Goal: Transaction & Acquisition: Purchase product/service

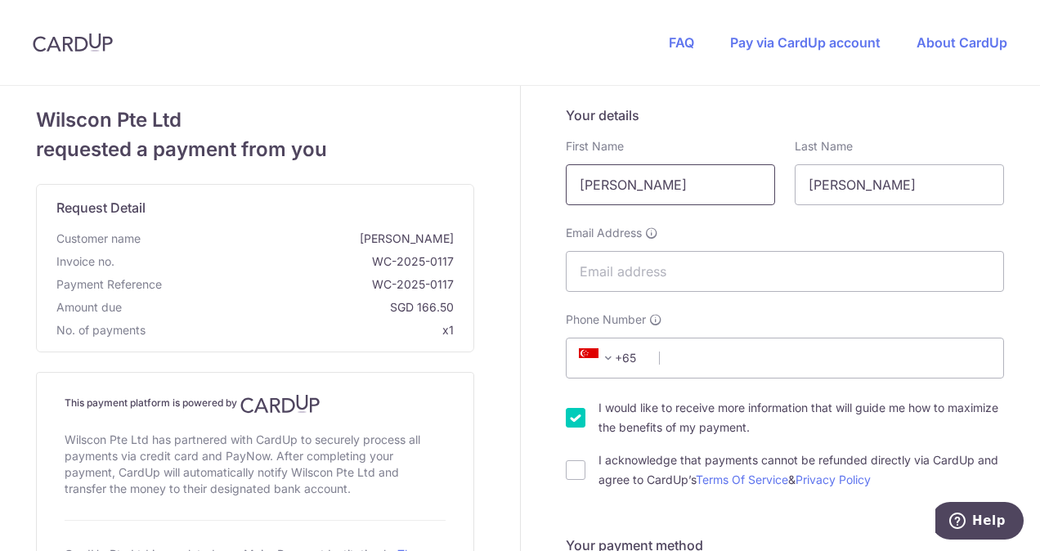
click at [626, 188] on input "[PERSON_NAME]" at bounding box center [670, 184] width 209 height 41
drag, startPoint x: 638, startPoint y: 185, endPoint x: 435, endPoint y: 182, distance: 202.8
type input "Saema"
type input "[EMAIL_ADDRESS][DOMAIN_NAME]"
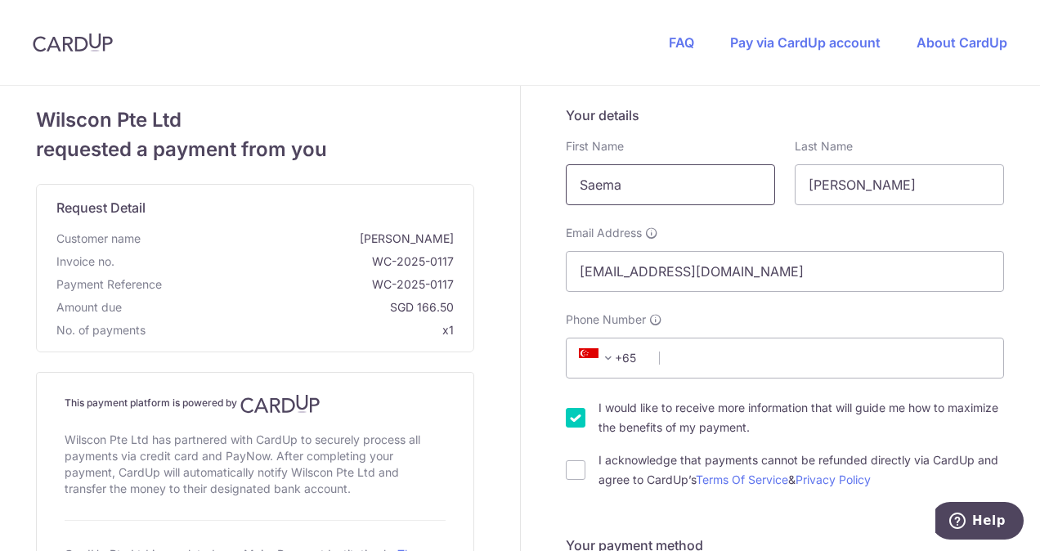
select select "65"
type input "97254394"
type input "239949"
type input "11 ARNASALAM [GEOGRAPHIC_DATA] THE INSPIRA SINGAPORE 239949"
click at [821, 183] on input "[PERSON_NAME]" at bounding box center [899, 184] width 209 height 41
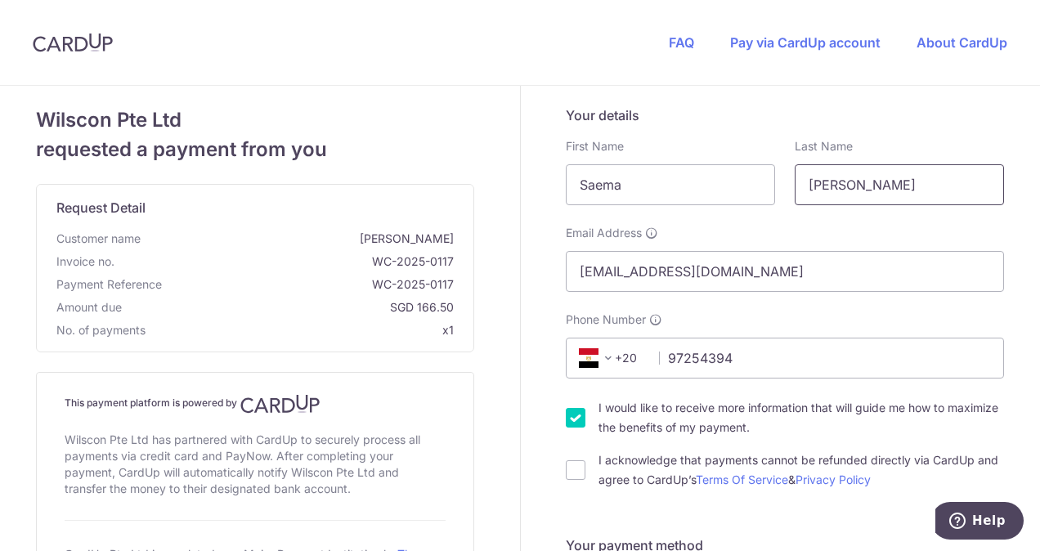
click at [821, 183] on input "[PERSON_NAME]" at bounding box center [899, 184] width 209 height 41
drag, startPoint x: 823, startPoint y: 180, endPoint x: 800, endPoint y: 183, distance: 23.9
click at [800, 183] on input "rab" at bounding box center [899, 184] width 209 height 41
type input "Rab"
click at [599, 356] on span at bounding box center [609, 358] width 20 height 20
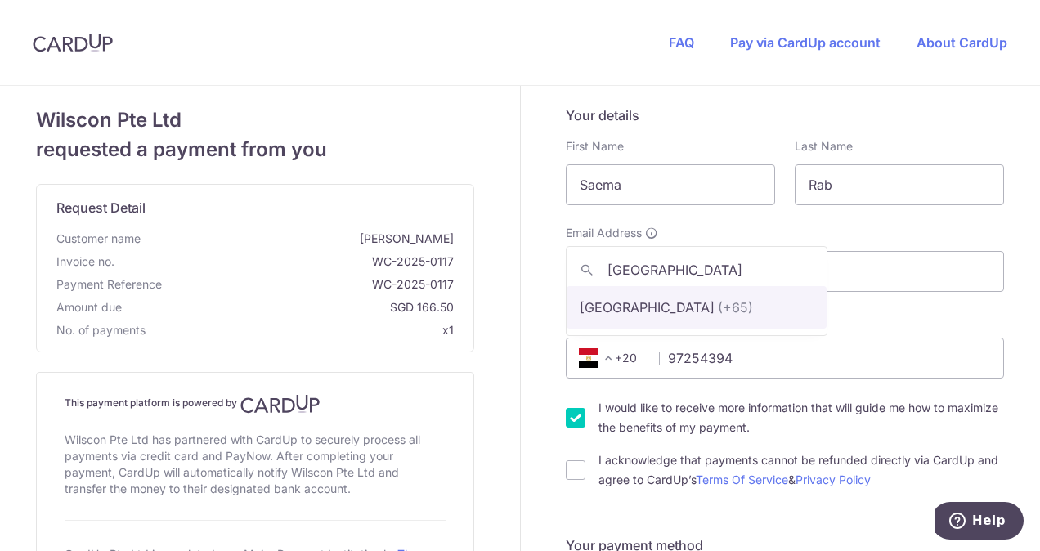
type input "[GEOGRAPHIC_DATA]"
select select "199"
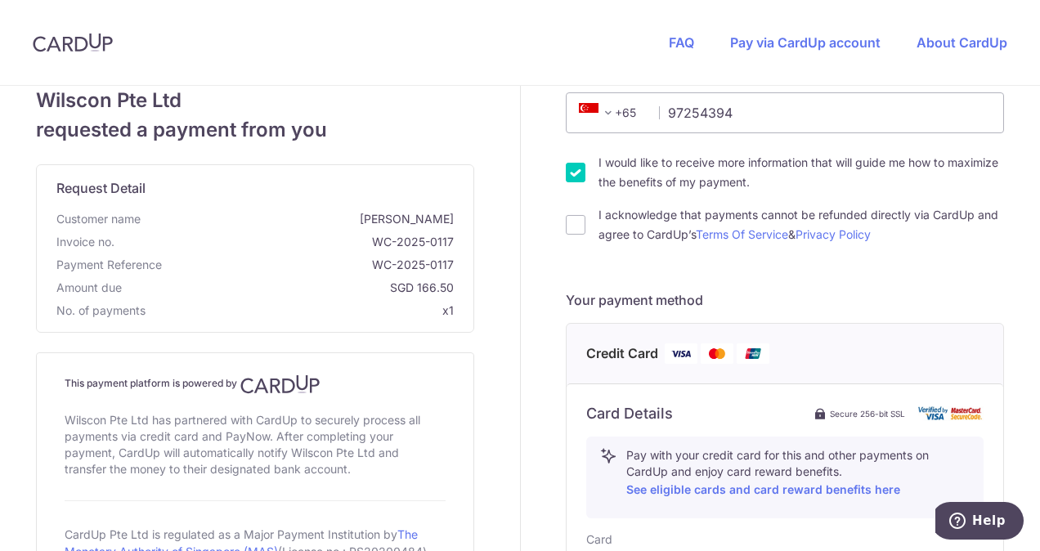
scroll to position [327, 0]
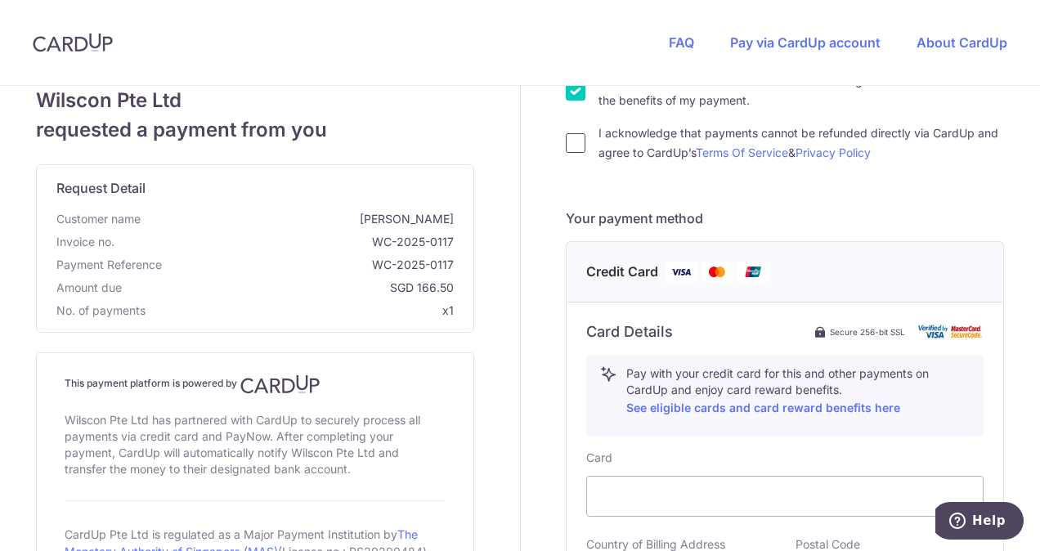
click at [572, 137] on input "I acknowledge that payments cannot be refunded directly via CardUp and agree to…" at bounding box center [576, 143] width 20 height 20
checkbox input "true"
click at [576, 88] on input "I would like to receive more information that will guide me how to maximize the…" at bounding box center [576, 91] width 20 height 20
checkbox input "false"
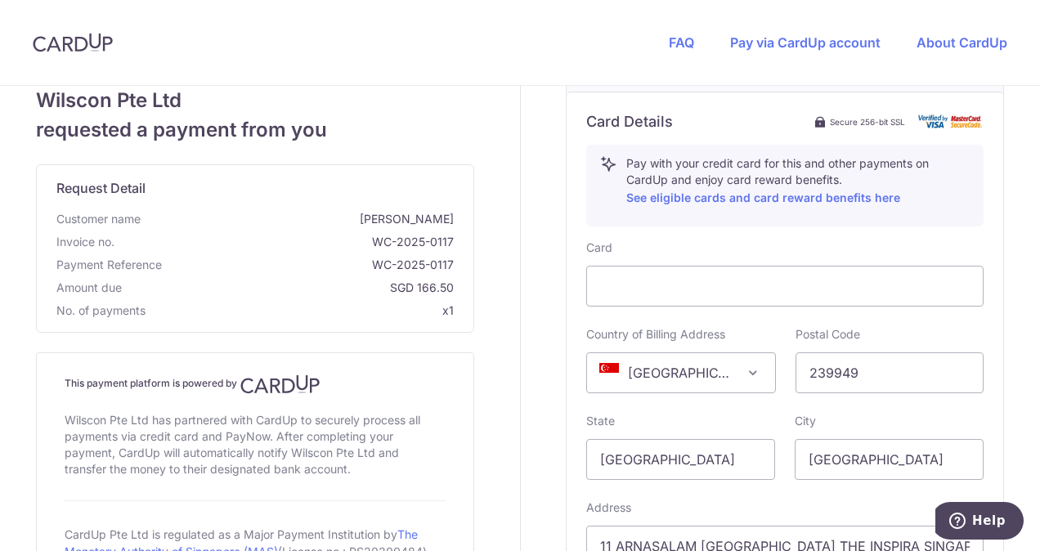
scroll to position [572, 0]
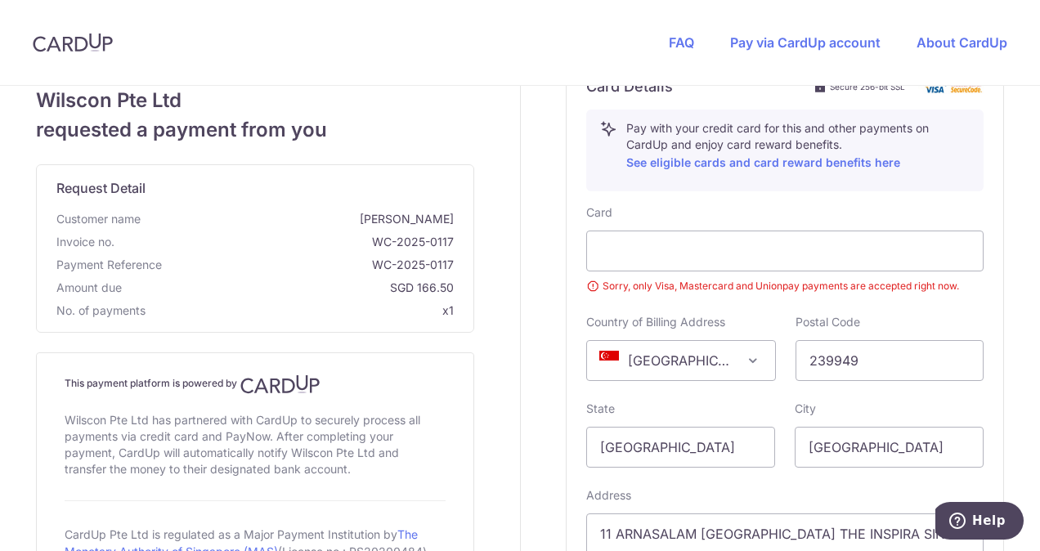
click at [735, 286] on small "Sorry, only Visa, Mastercard and Unionpay payments are accepted right now." at bounding box center [784, 286] width 397 height 16
click at [738, 235] on div at bounding box center [784, 251] width 397 height 41
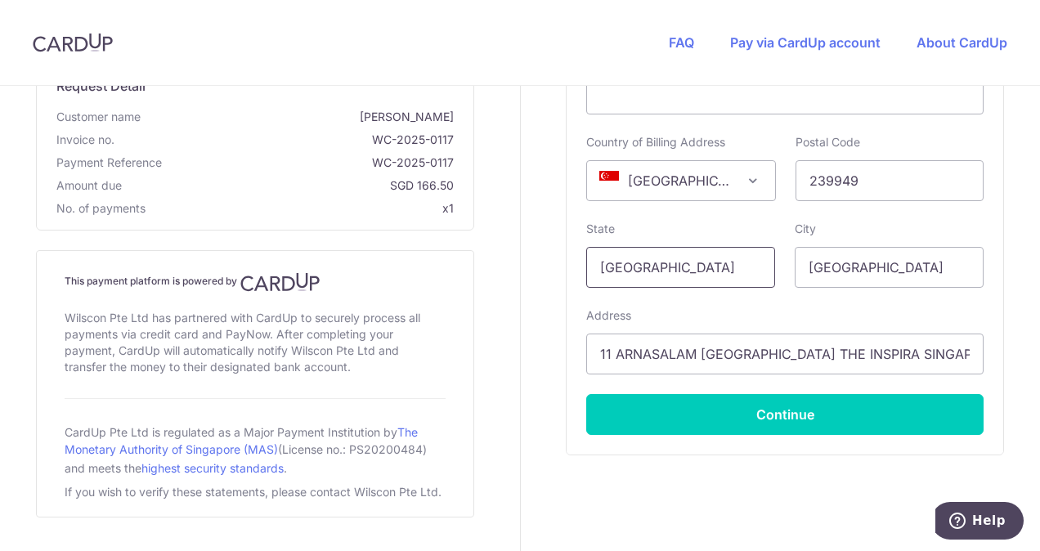
scroll to position [736, 0]
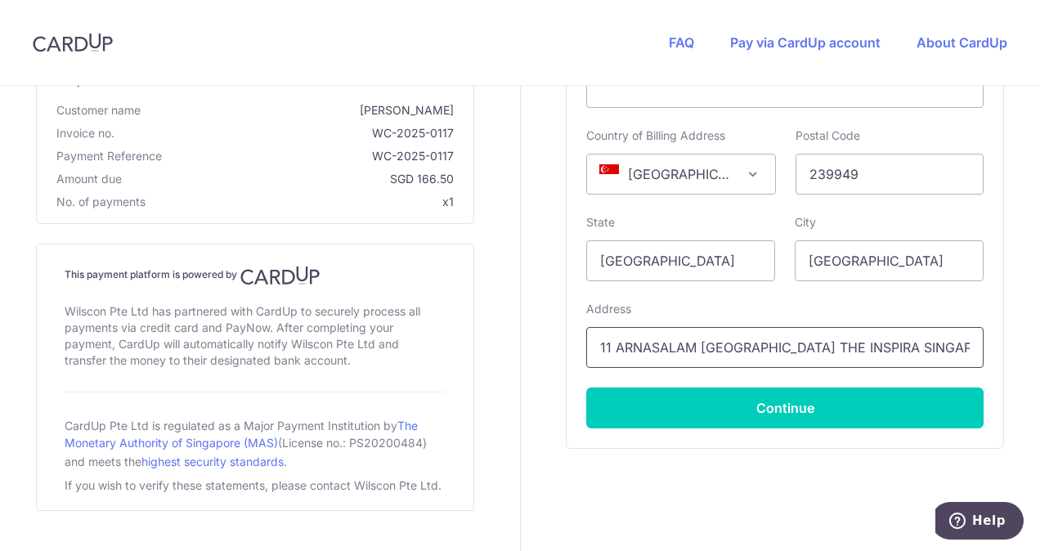
click at [590, 345] on input "11 ARNASALAM [GEOGRAPHIC_DATA] THE INSPIRA SINGAPORE 239949" at bounding box center [784, 347] width 397 height 41
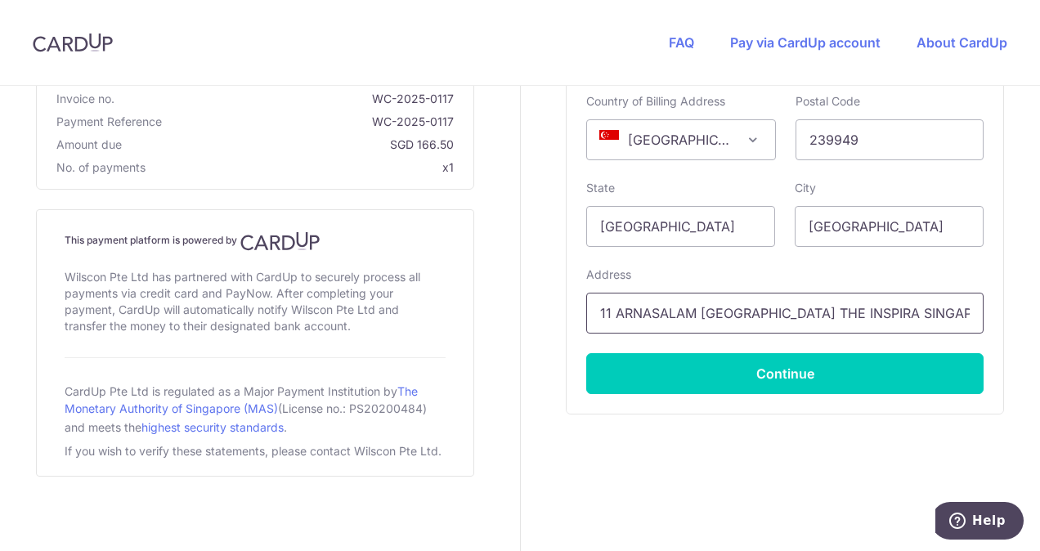
scroll to position [0, 38]
drag, startPoint x: 631, startPoint y: 316, endPoint x: 1042, endPoint y: 322, distance: 411.3
click at [1039, 322] on html "FAQ Pay via CardUp account About CardUp Wilscon Pte Ltd requested a payment fro…" at bounding box center [520, 275] width 1040 height 551
type input "1"
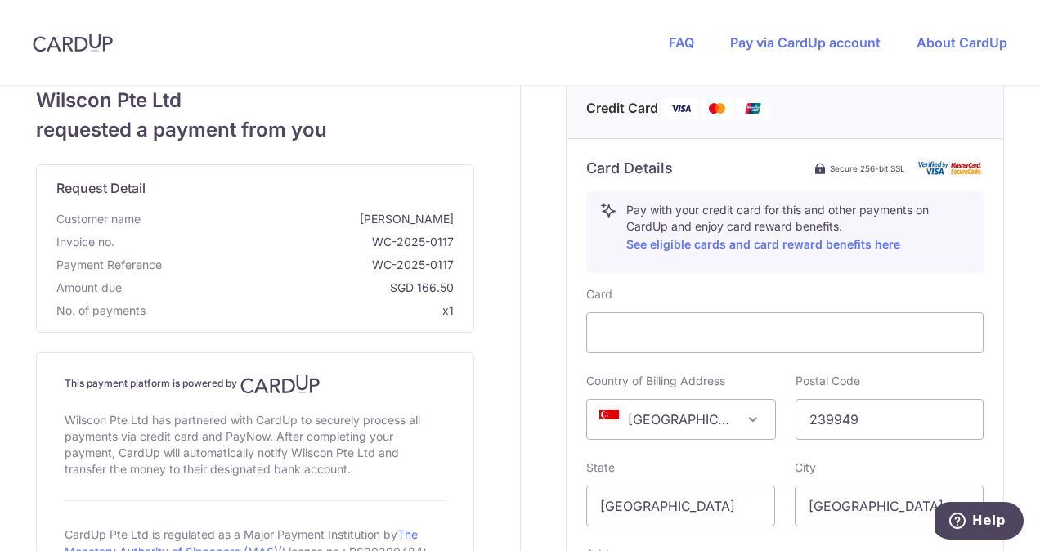
scroll to position [736, 0]
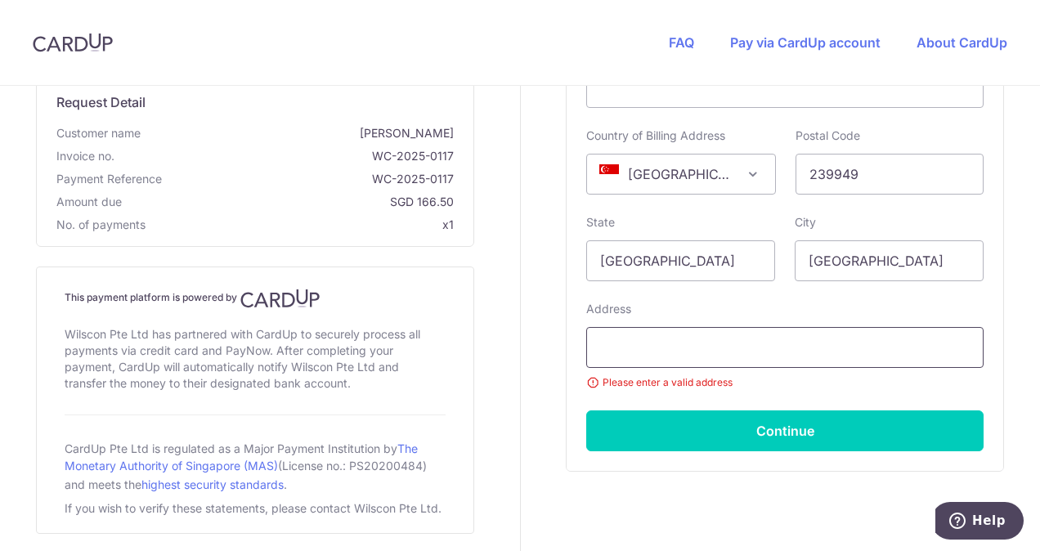
click at [634, 357] on input "text" at bounding box center [784, 347] width 397 height 41
type input "11 ARNASALAM [GEOGRAPHIC_DATA] THE INSPIRA SINGAPORE 239949"
select select "65"
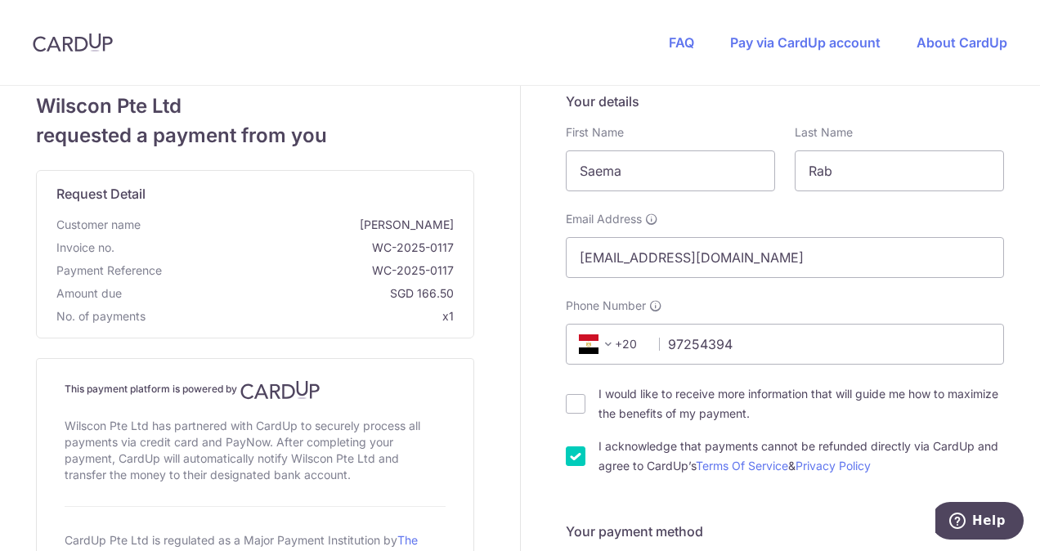
scroll to position [0, 0]
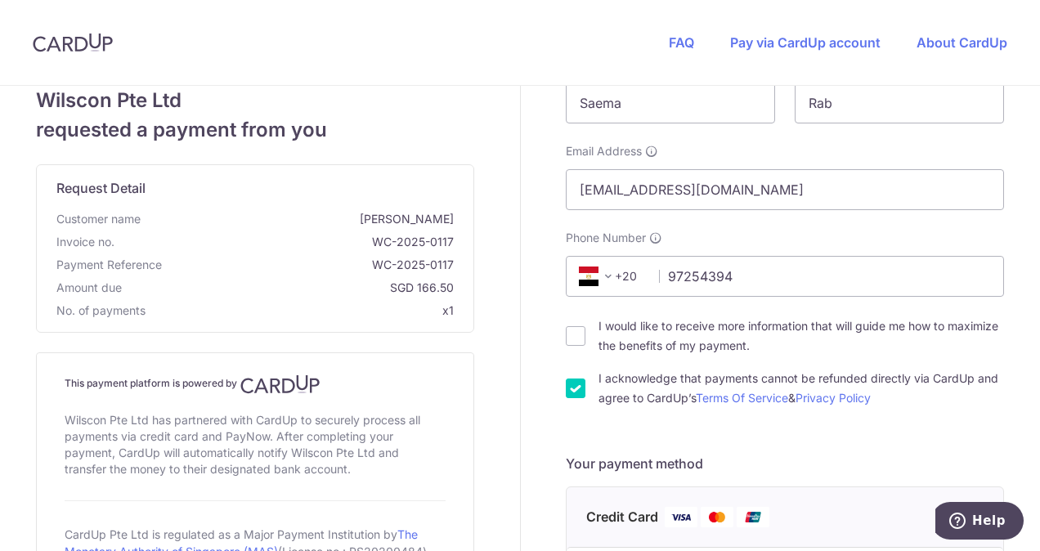
click at [603, 273] on span at bounding box center [609, 277] width 20 height 20
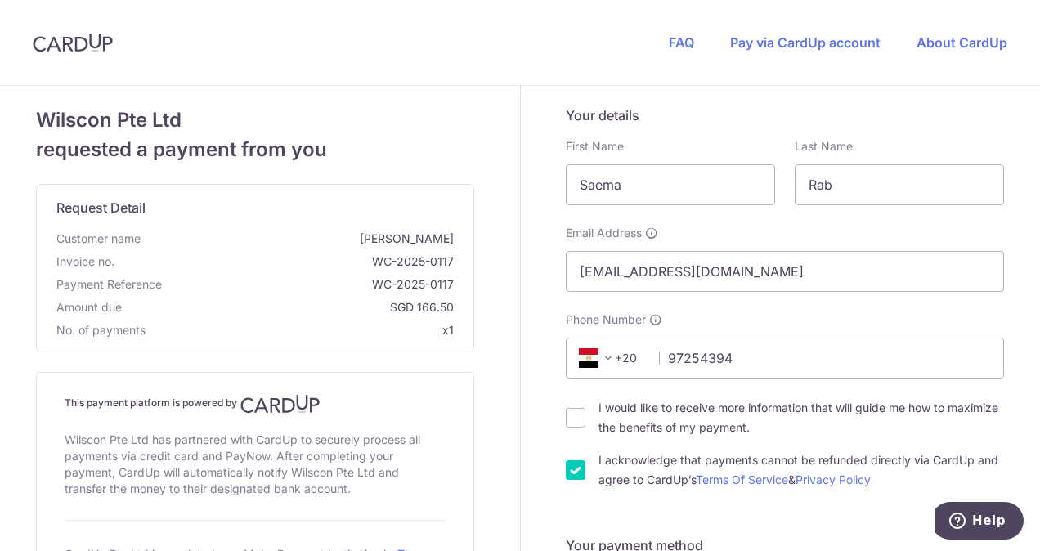
click at [599, 358] on span at bounding box center [609, 358] width 20 height 20
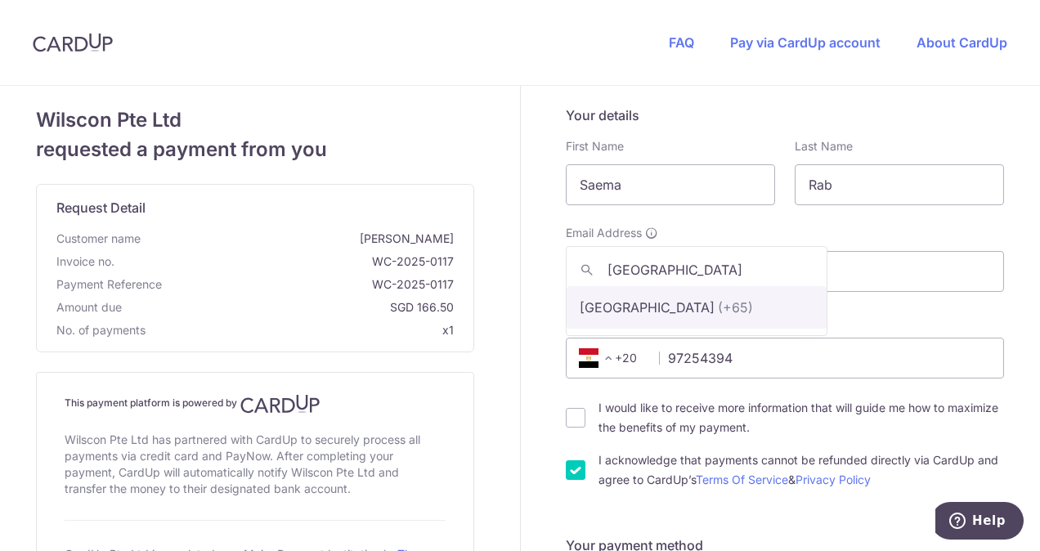
type input "[GEOGRAPHIC_DATA]"
select select "199"
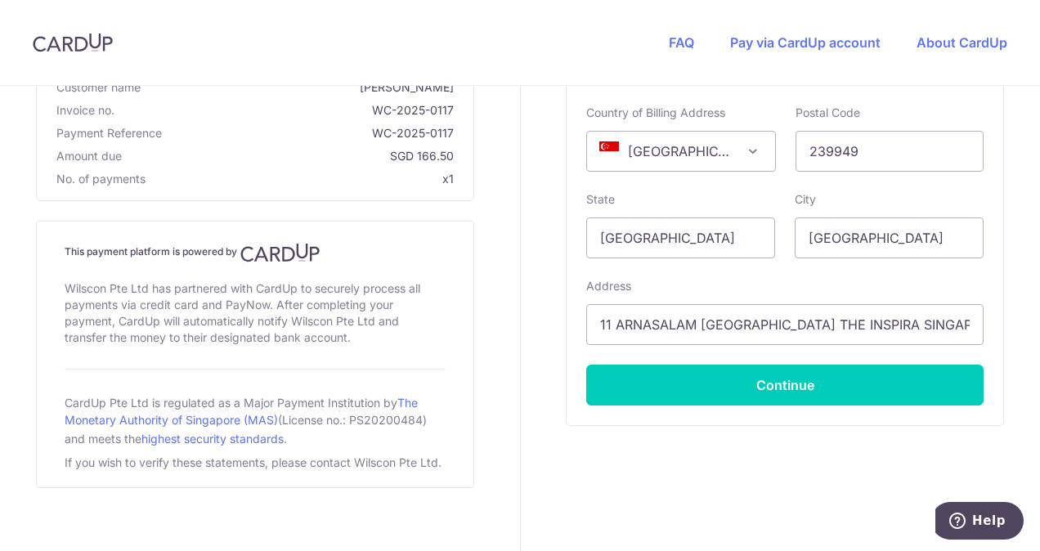
scroll to position [770, 0]
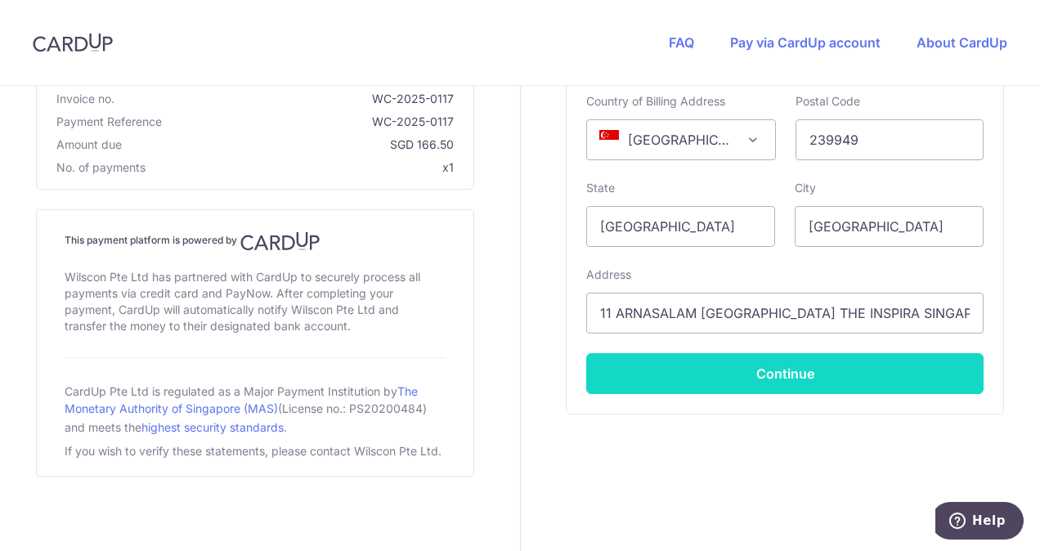
click at [805, 378] on button "Continue" at bounding box center [784, 373] width 397 height 41
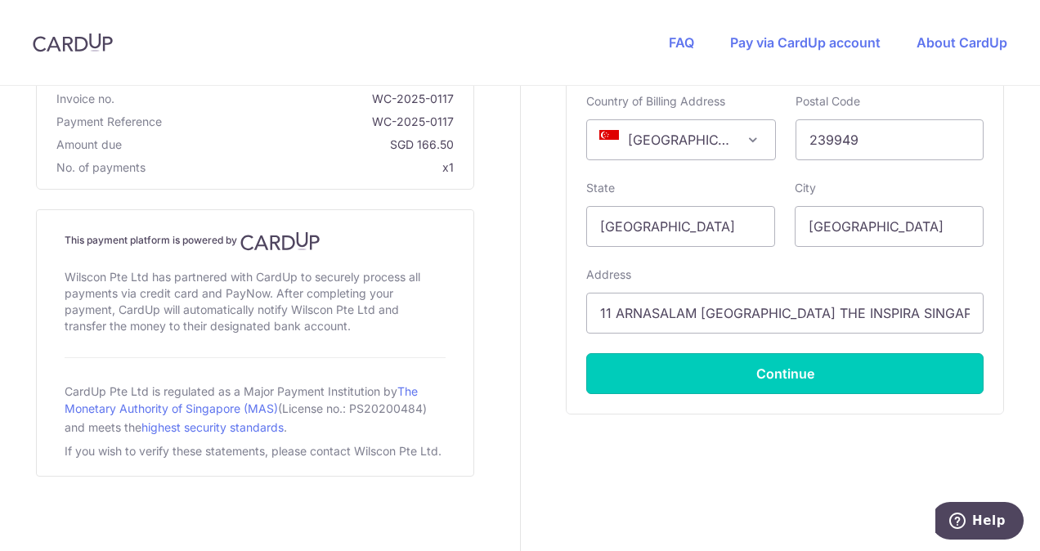
type input "**** 1133"
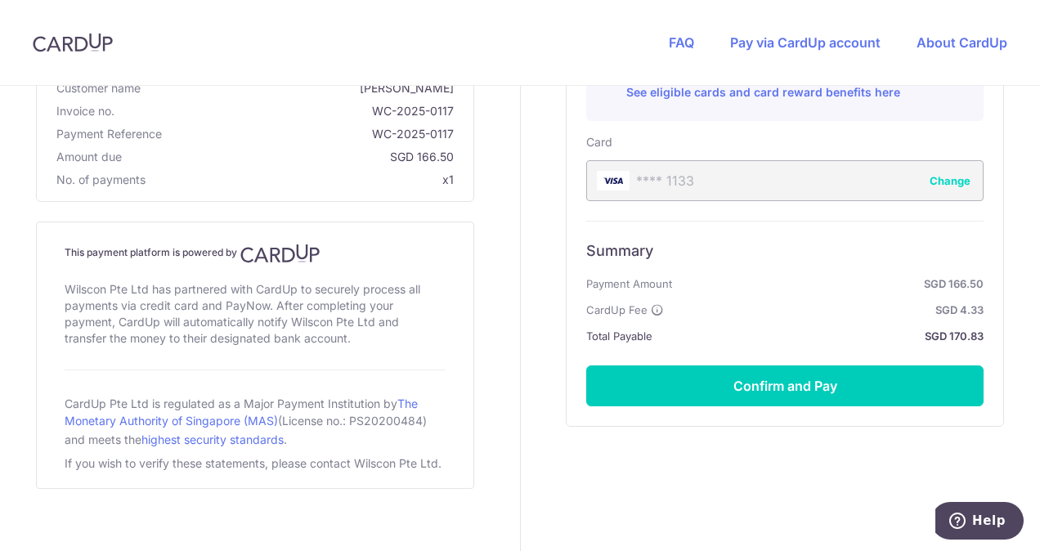
scroll to position [654, 0]
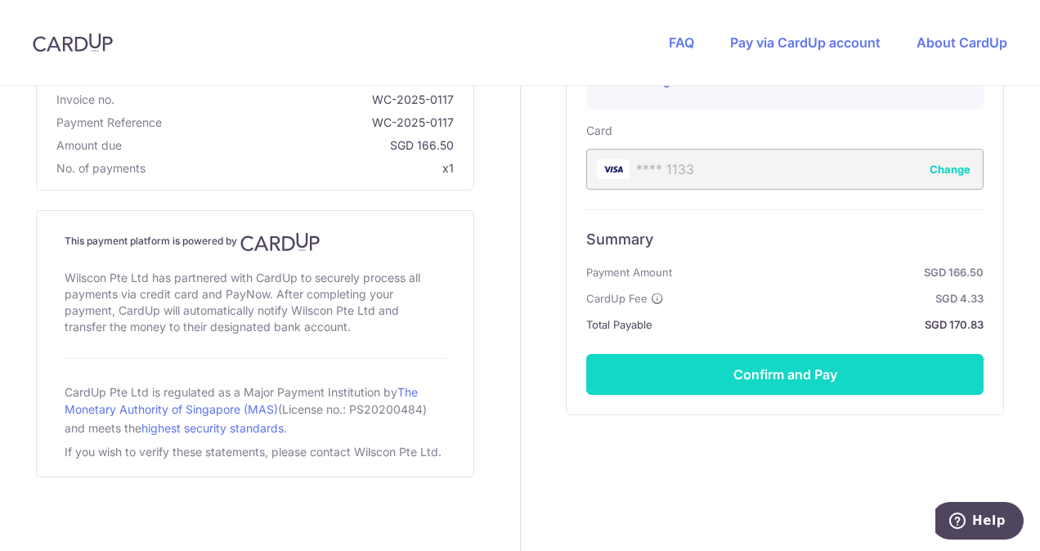
click at [729, 376] on button "Confirm and Pay" at bounding box center [784, 374] width 397 height 41
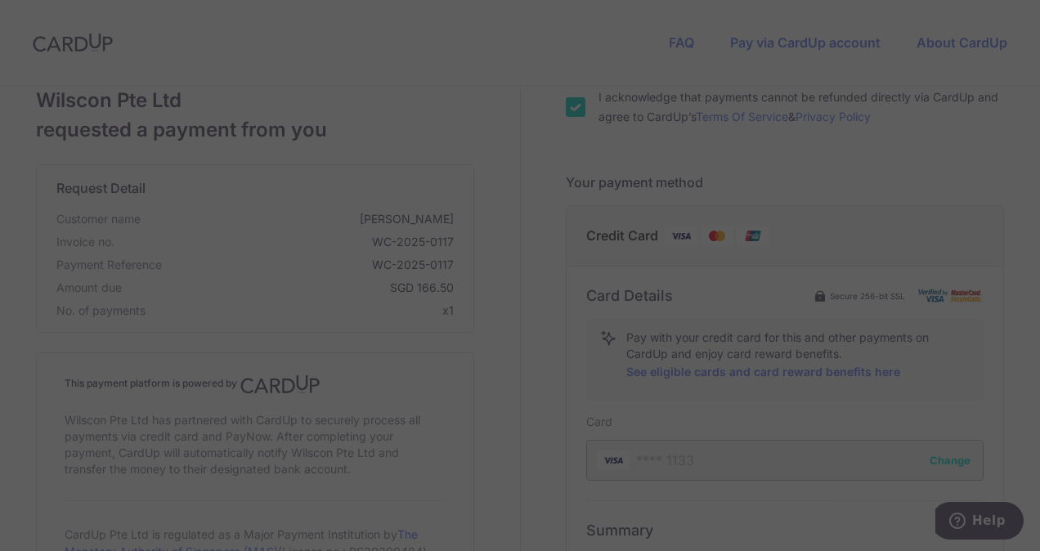
scroll to position [327, 0]
